Goal: Information Seeking & Learning: Understand process/instructions

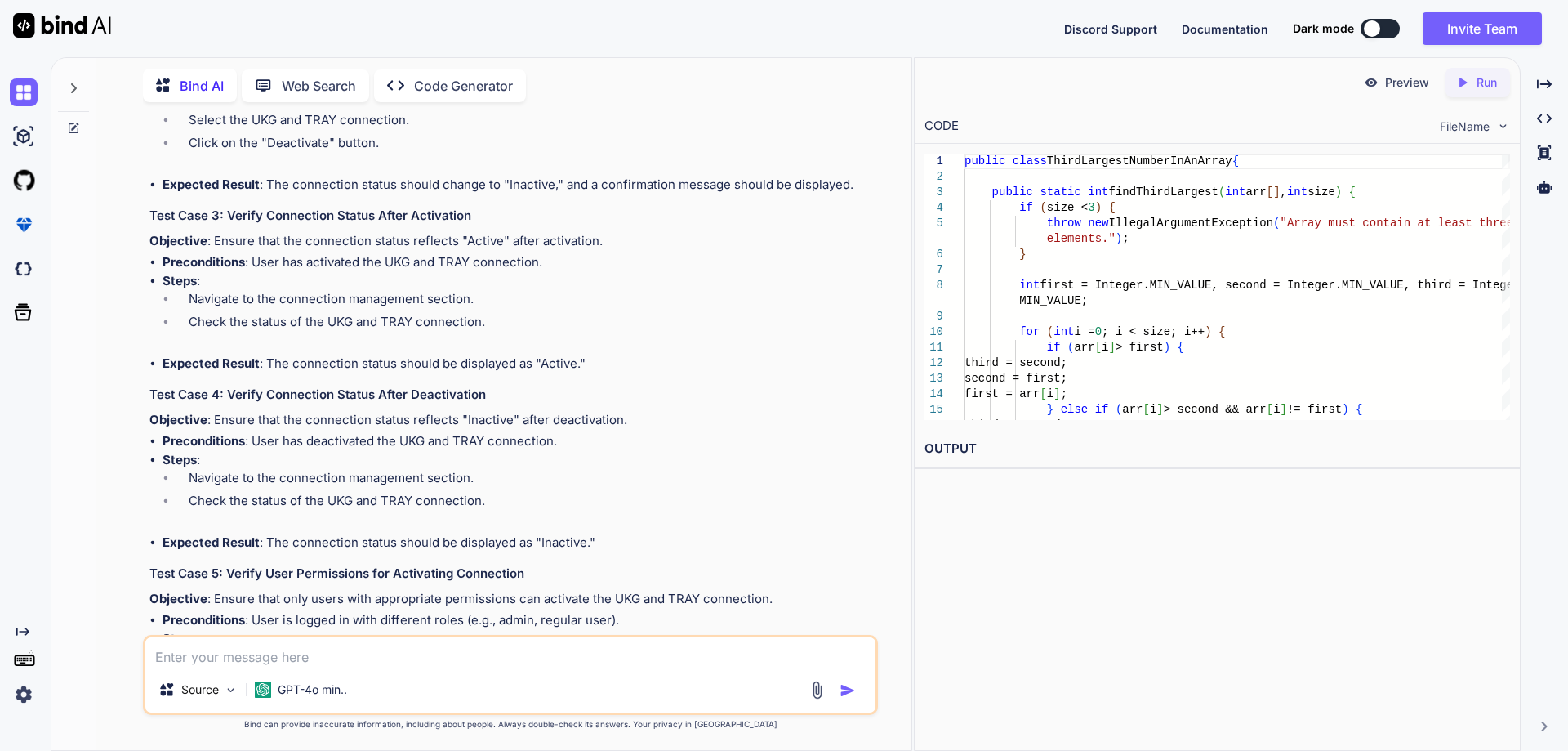
scroll to position [9828, 0]
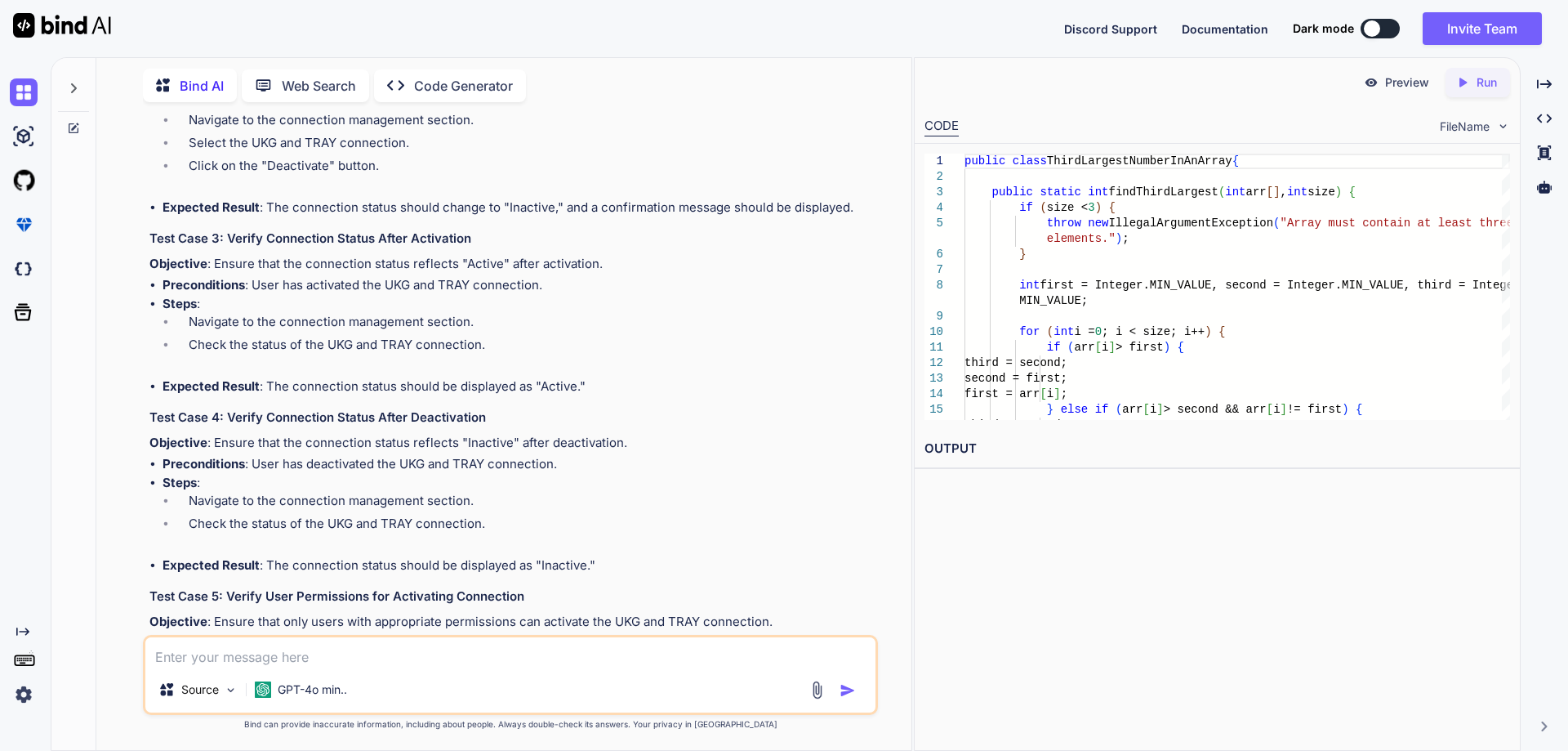
drag, startPoint x: 223, startPoint y: 367, endPoint x: 499, endPoint y: 366, distance: 276.0
drag, startPoint x: 298, startPoint y: 452, endPoint x: 468, endPoint y: 448, distance: 170.0
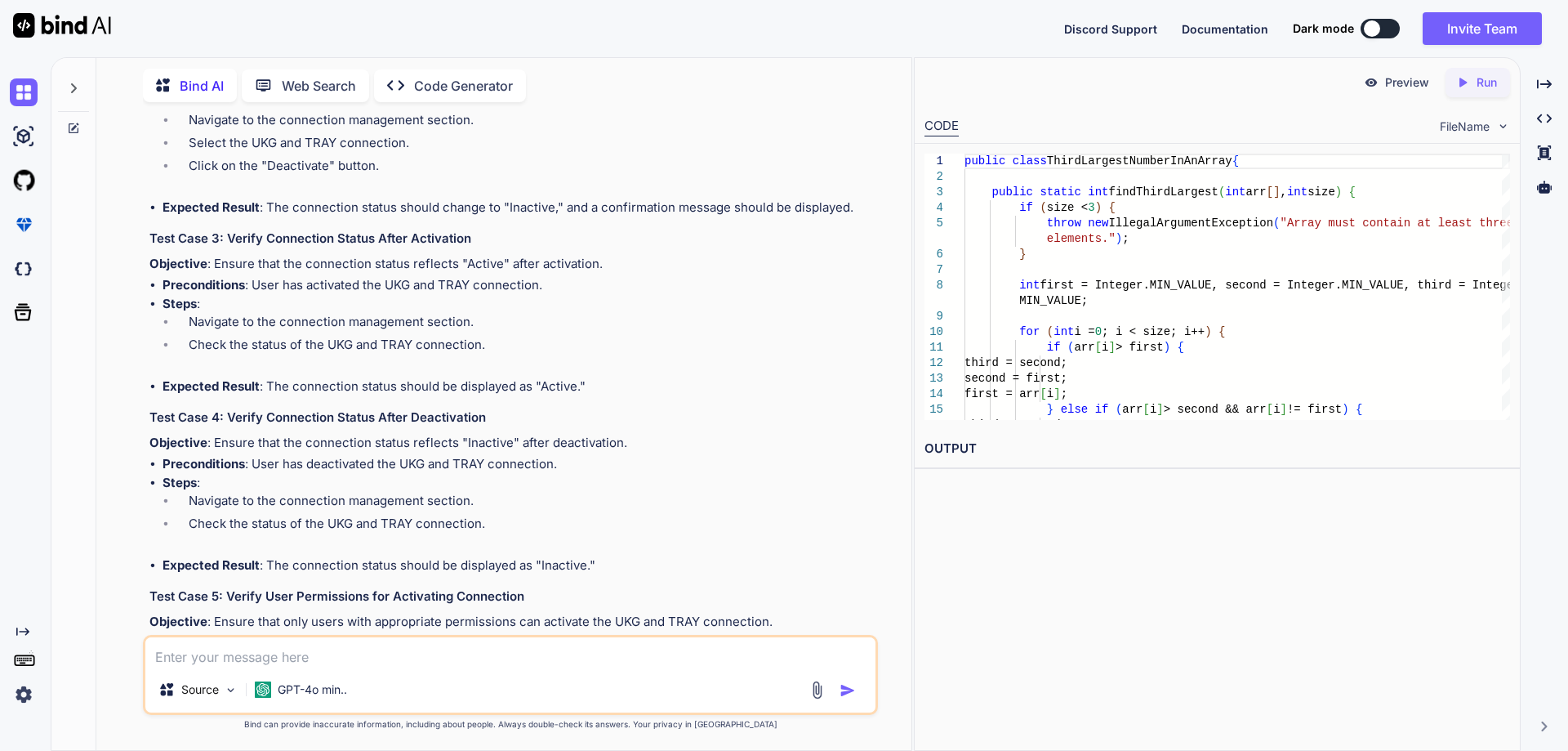
drag, startPoint x: 282, startPoint y: 482, endPoint x: 402, endPoint y: 484, distance: 120.0
drag, startPoint x: 192, startPoint y: 502, endPoint x: 376, endPoint y: 498, distance: 184.0
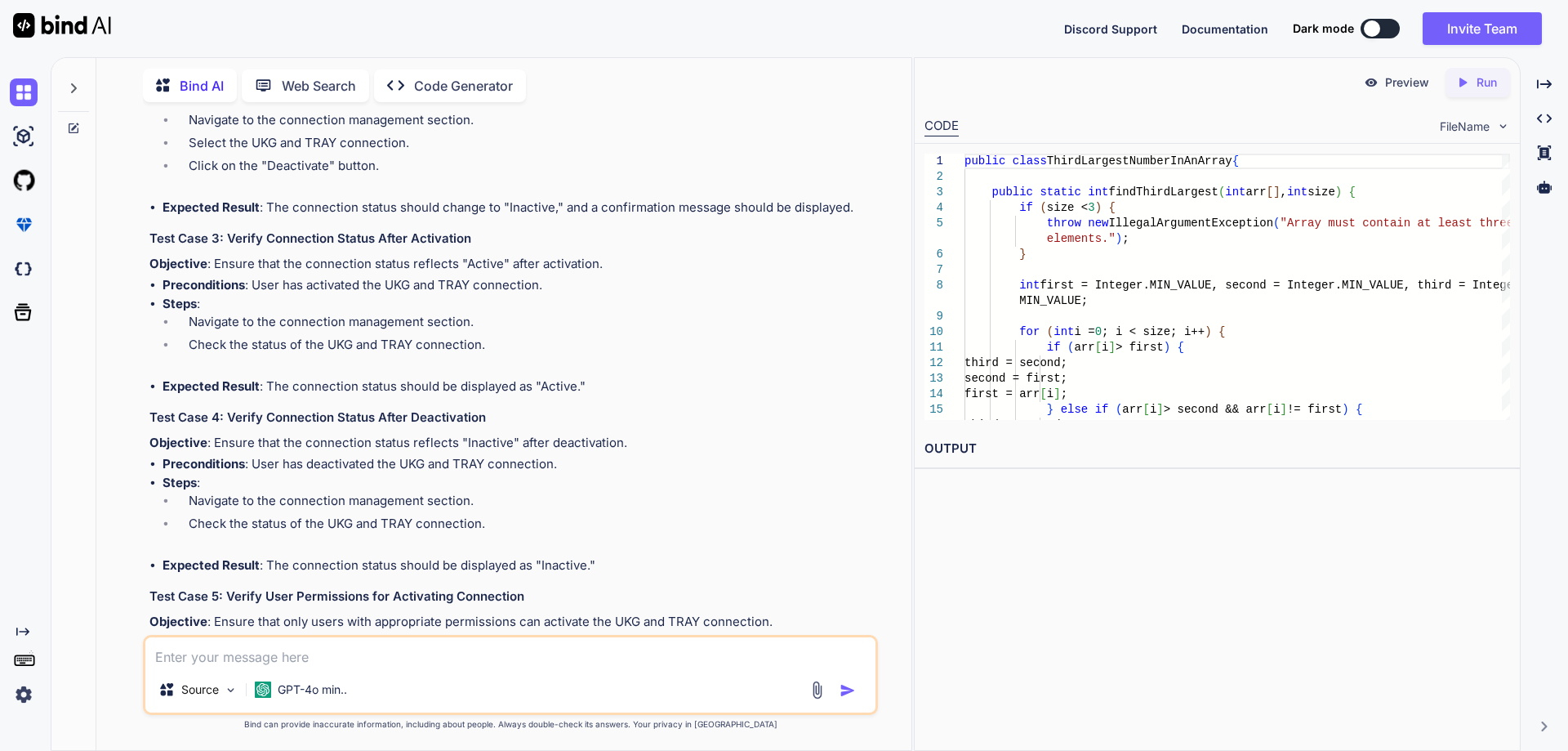
drag, startPoint x: 721, startPoint y: 392, endPoint x: 228, endPoint y: 395, distance: 493.0
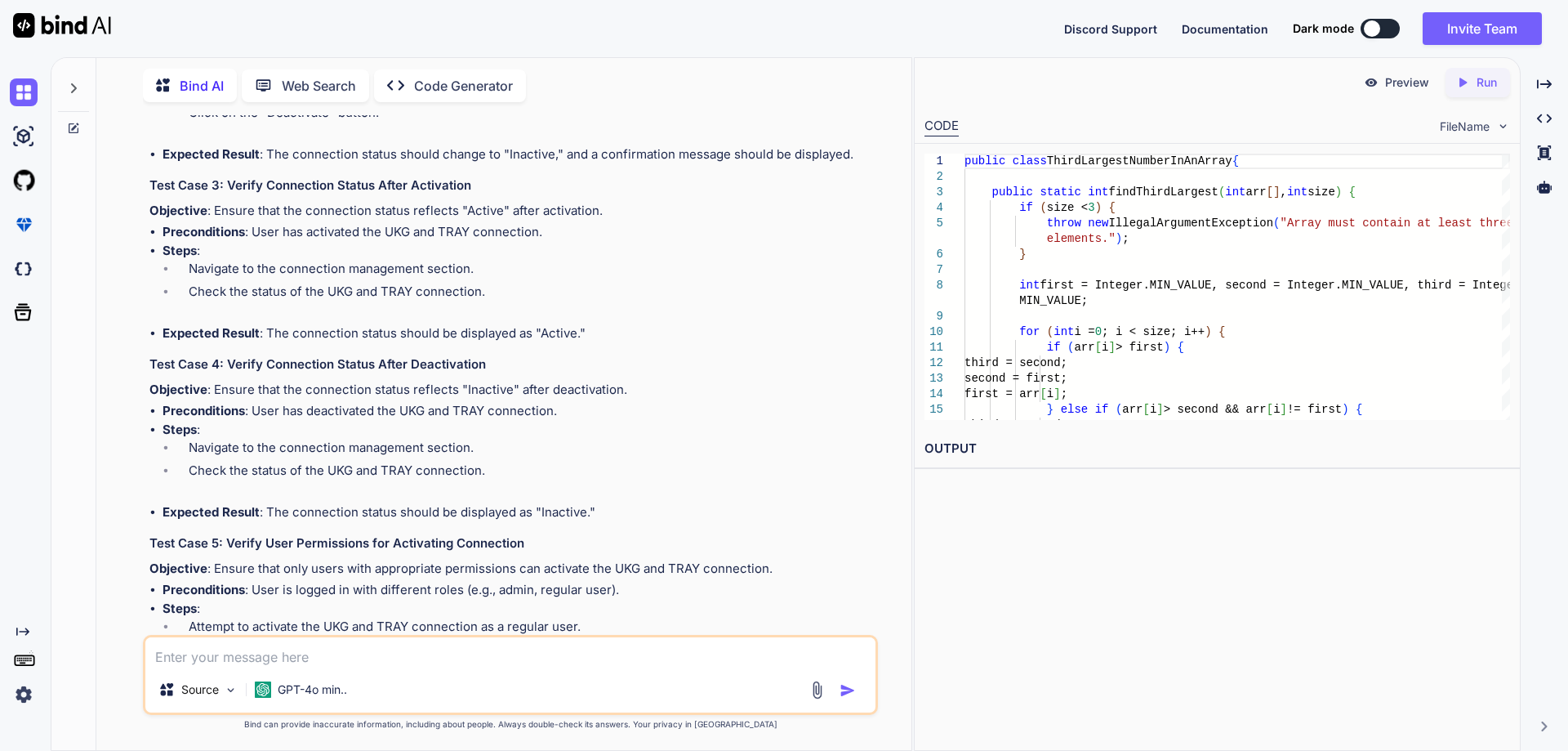
scroll to position [9910, 0]
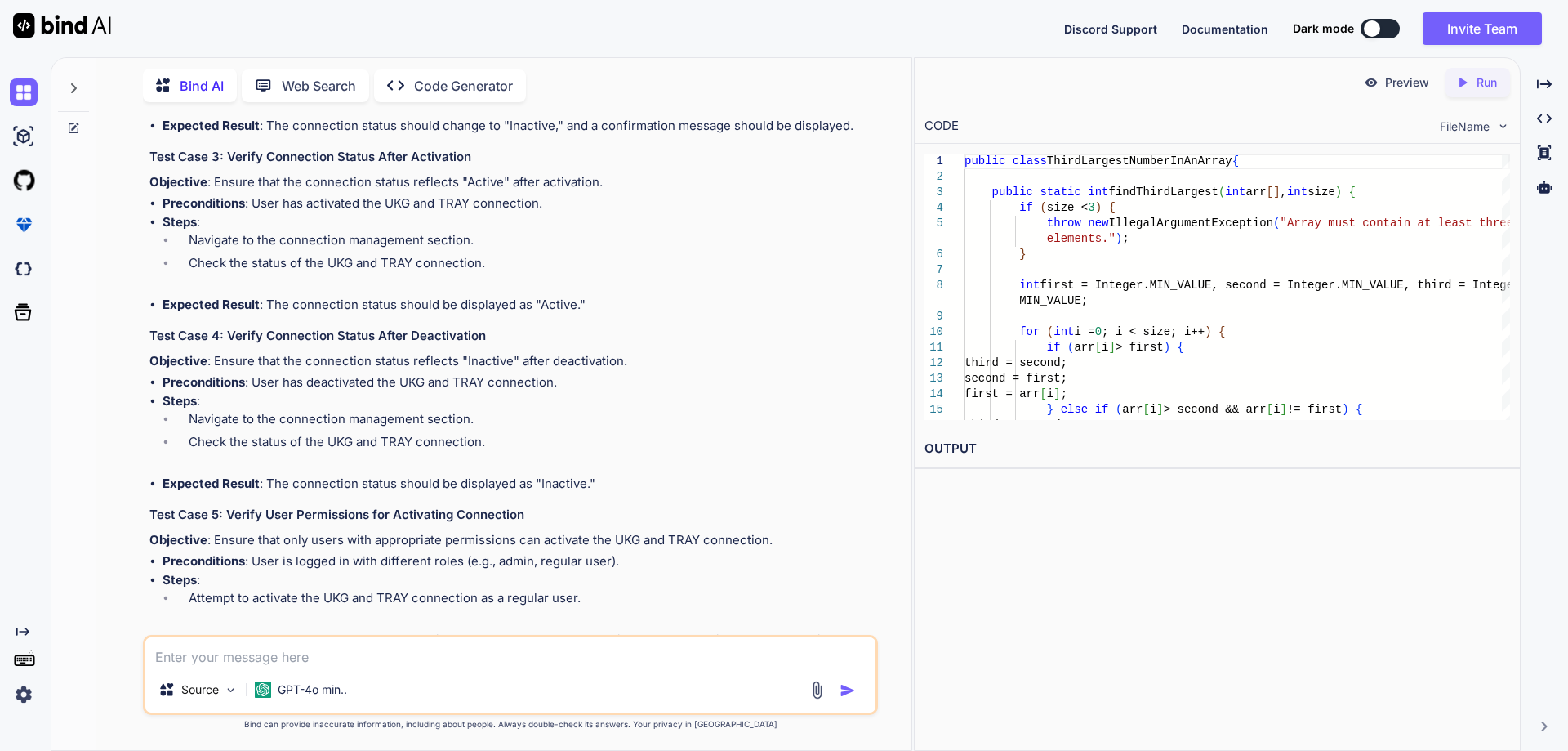
drag, startPoint x: 193, startPoint y: 419, endPoint x: 363, endPoint y: 418, distance: 170.0
drag, startPoint x: 305, startPoint y: 449, endPoint x: 567, endPoint y: 501, distance: 267.1
click at [304, 475] on div "To create test cases for the requirement "Make UKG and TRAY Site Connection Act…" at bounding box center [512, 682] width 725 height 2049
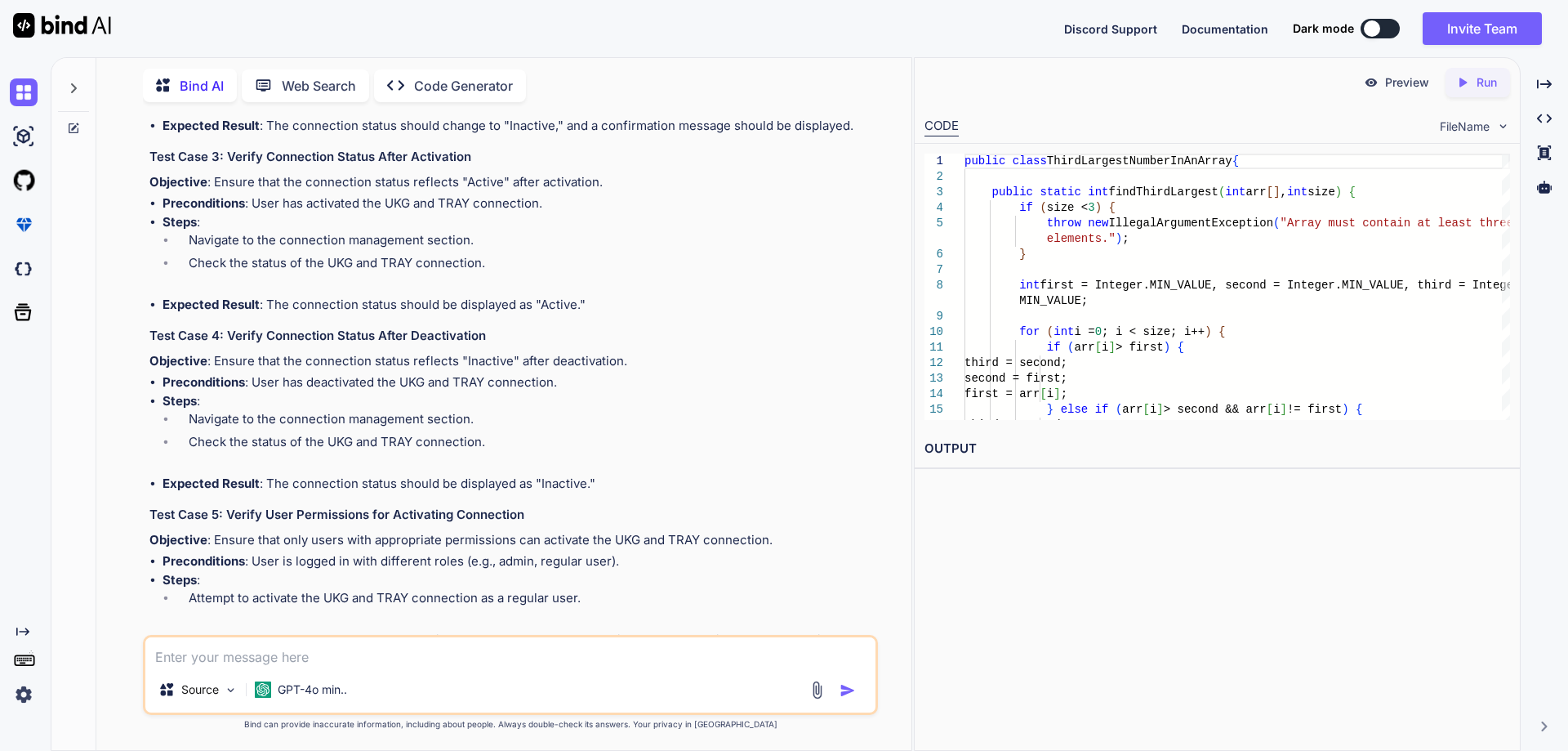
drag, startPoint x: 267, startPoint y: 457, endPoint x: 844, endPoint y: 449, distance: 577.1
drag, startPoint x: 234, startPoint y: 492, endPoint x: 542, endPoint y: 490, distance: 308.0
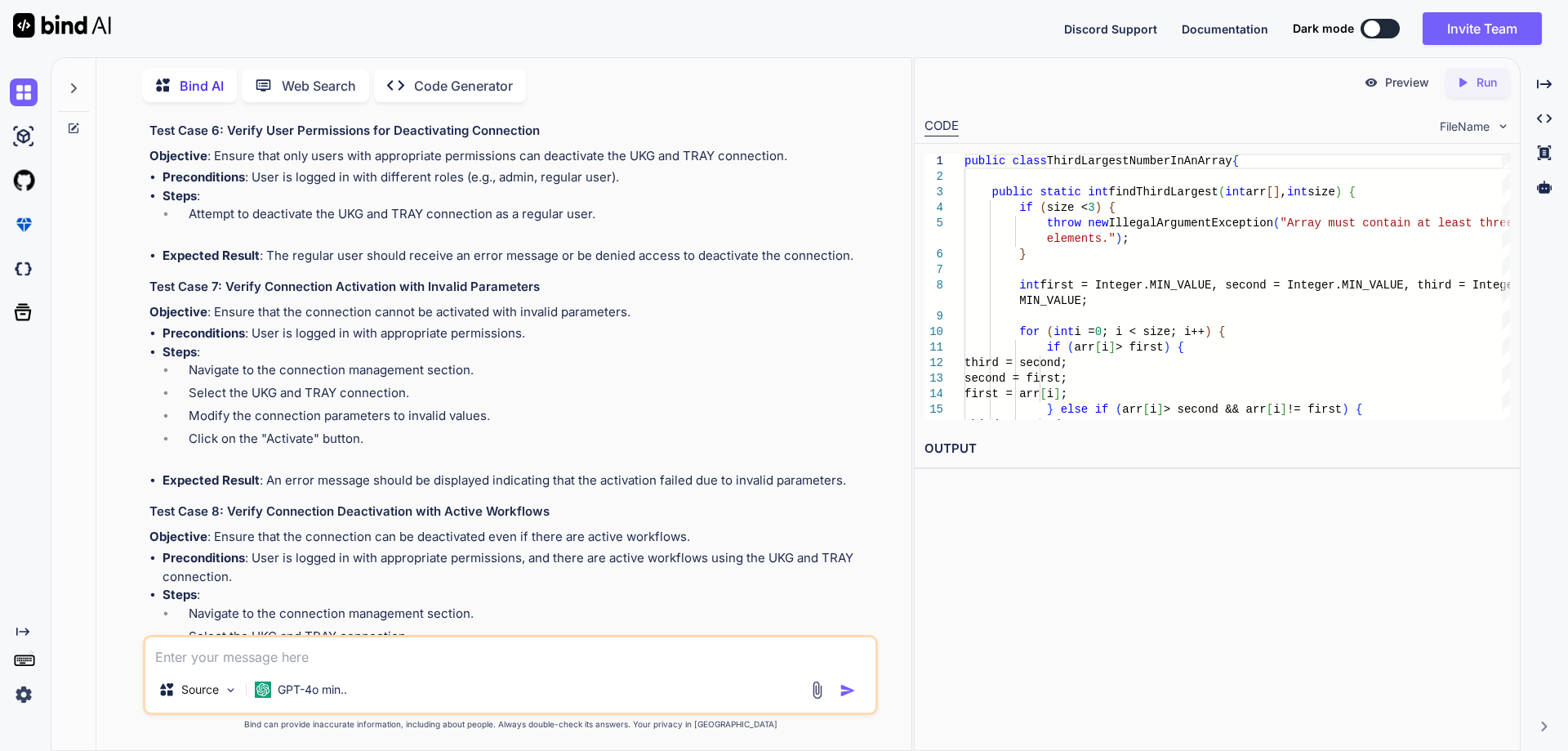
scroll to position [10482, 0]
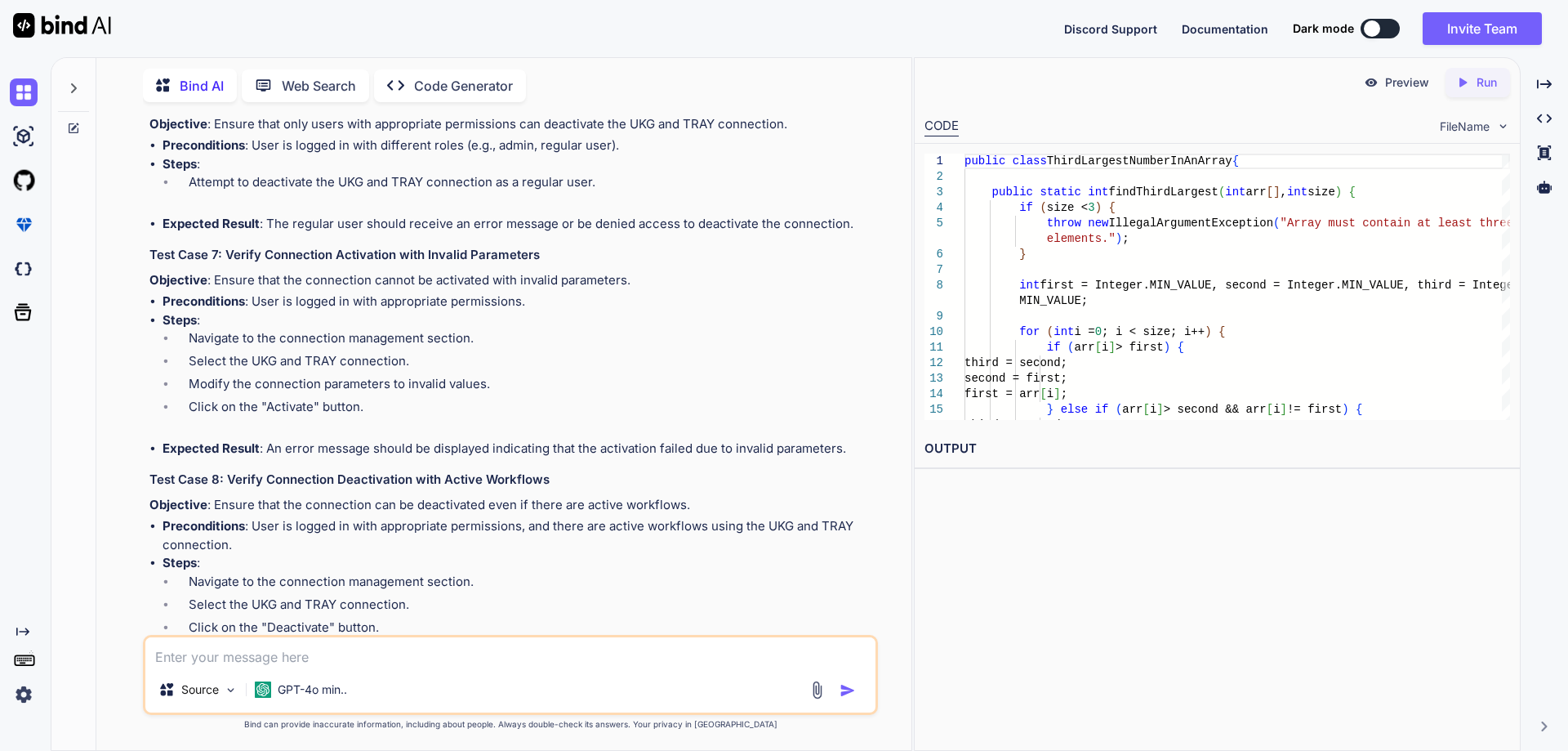
drag, startPoint x: 270, startPoint y: 266, endPoint x: 596, endPoint y: 266, distance: 326.0
drag, startPoint x: 231, startPoint y: 301, endPoint x: 458, endPoint y: 299, distance: 227.0
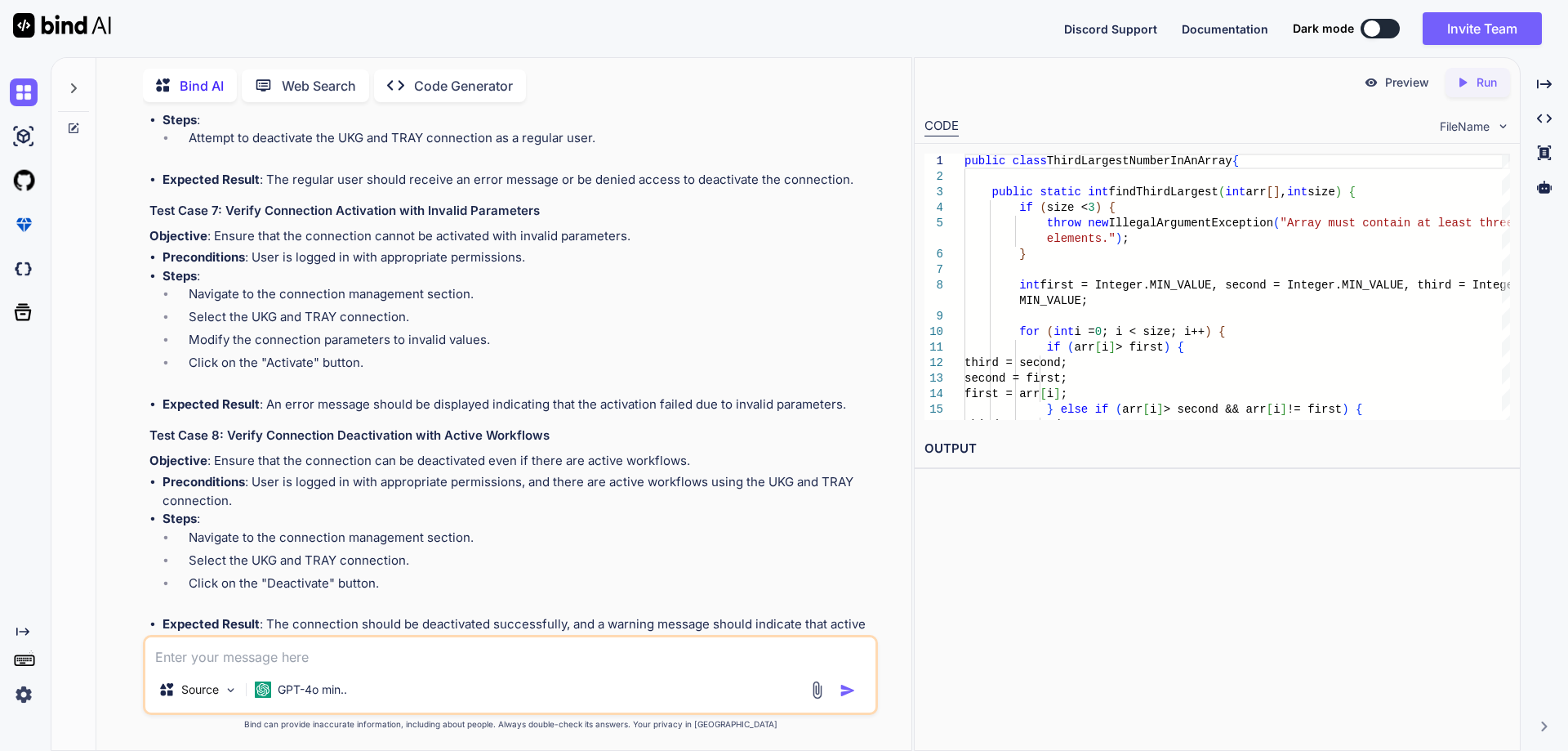
scroll to position [10564, 0]
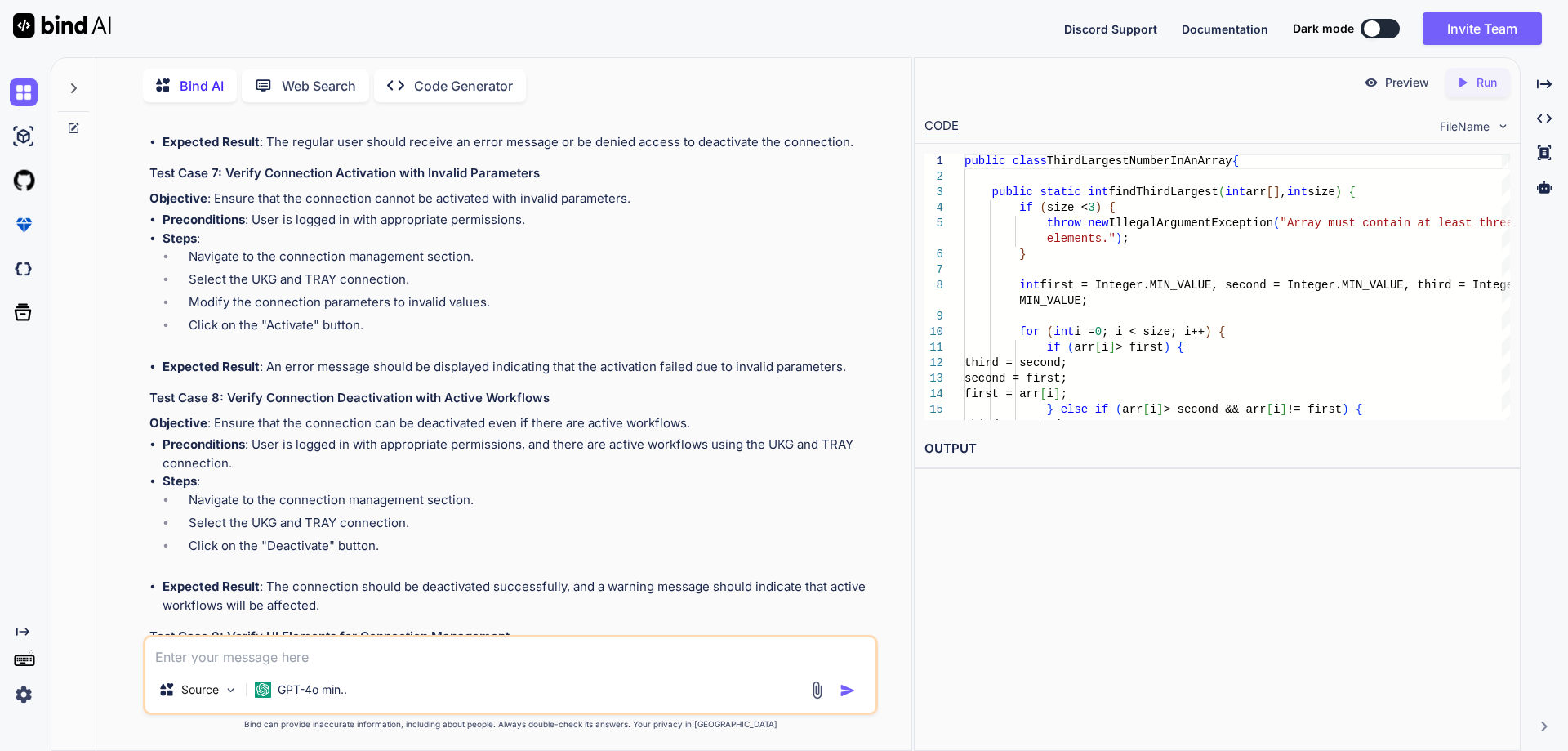
drag, startPoint x: 224, startPoint y: 395, endPoint x: 526, endPoint y: 391, distance: 302.0
drag, startPoint x: 223, startPoint y: 395, endPoint x: 534, endPoint y: 394, distance: 311.0
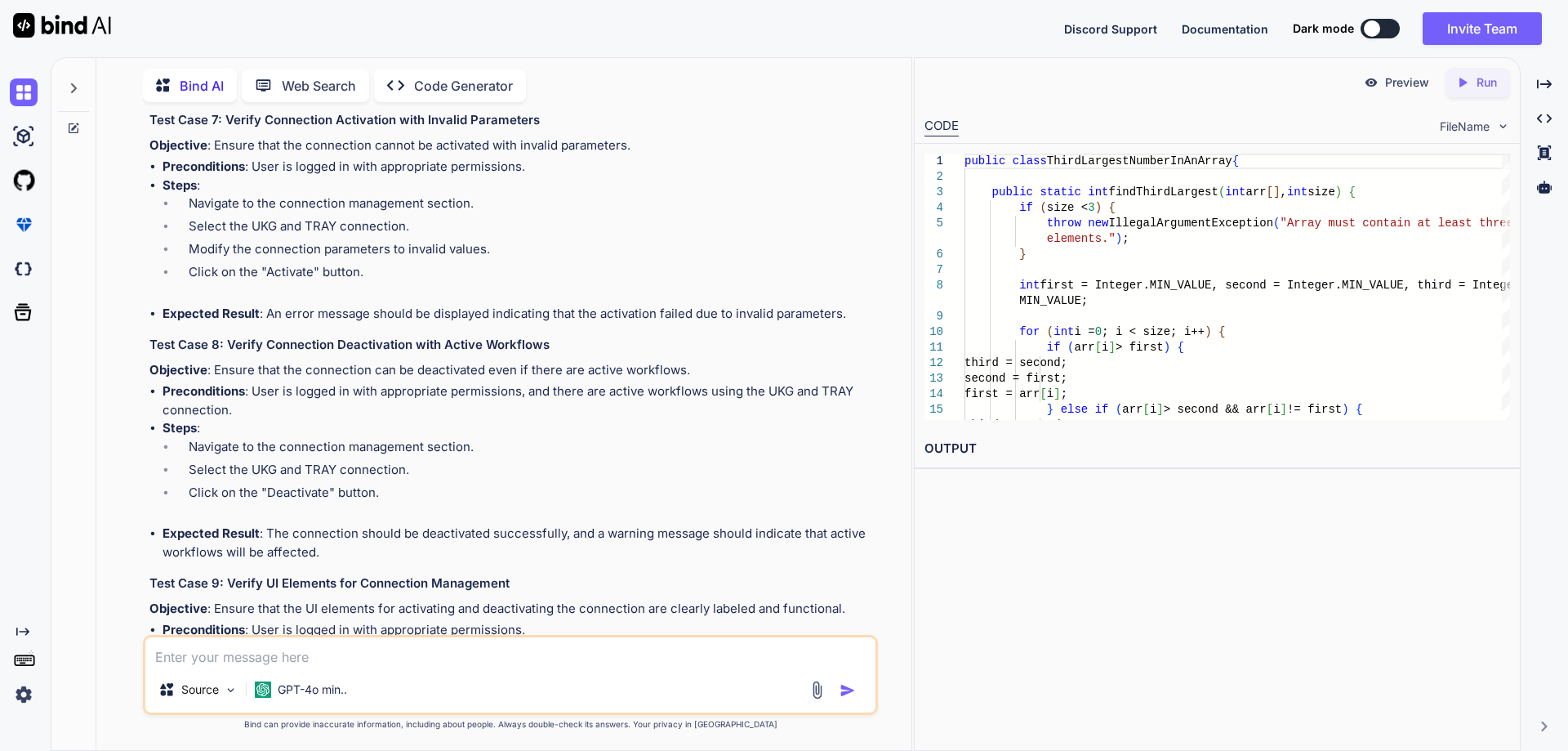
scroll to position [10645, 0]
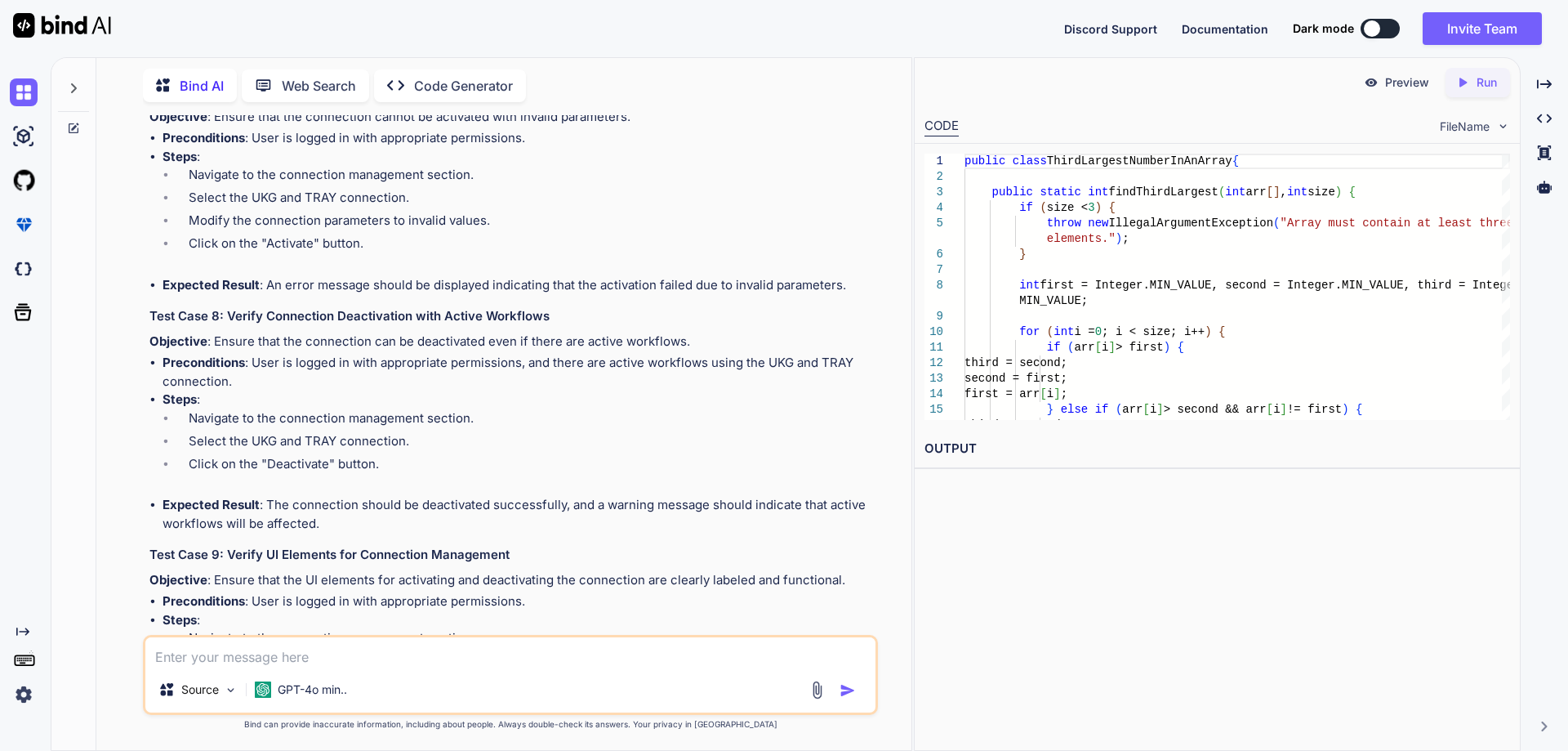
drag, startPoint x: 273, startPoint y: 434, endPoint x: 834, endPoint y: 454, distance: 561.4
